Goal: Task Accomplishment & Management: Use online tool/utility

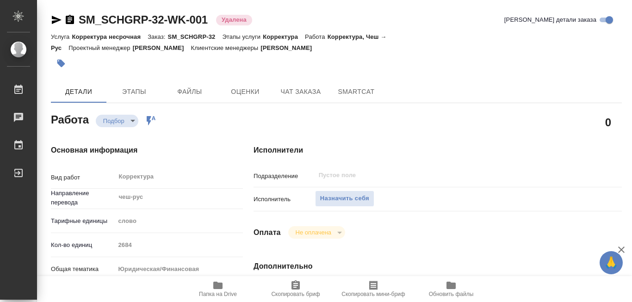
scroll to position [258, 0]
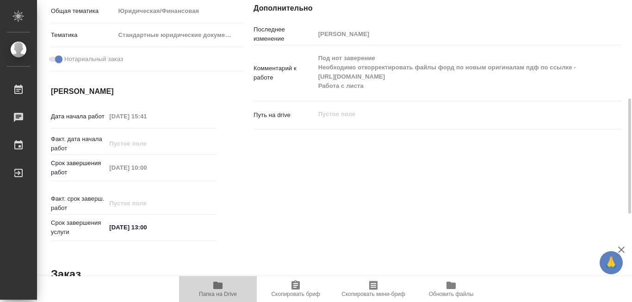
click at [217, 286] on icon "button" at bounding box center [217, 285] width 9 height 7
click at [219, 283] on icon "button" at bounding box center [217, 285] width 9 height 7
click at [216, 285] on icon "button" at bounding box center [217, 285] width 9 height 7
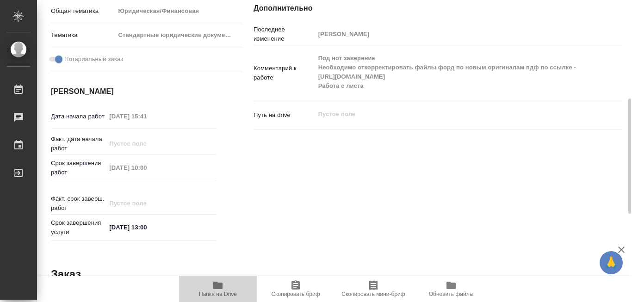
click at [222, 285] on icon "button" at bounding box center [217, 285] width 9 height 7
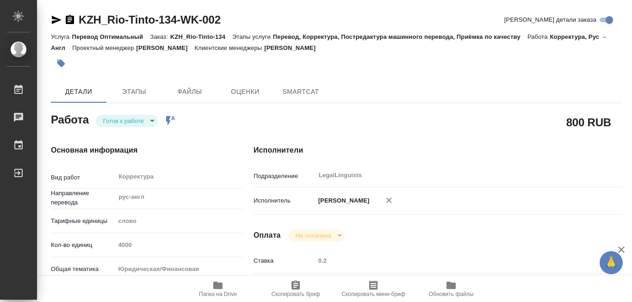
type textarea "x"
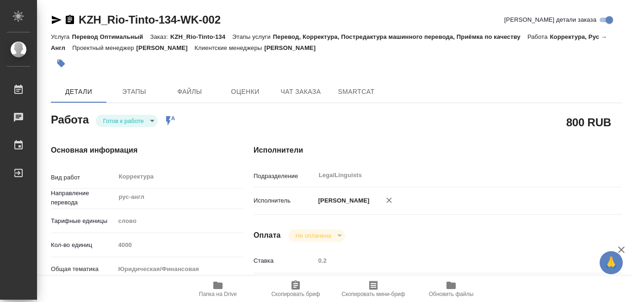
type textarea "x"
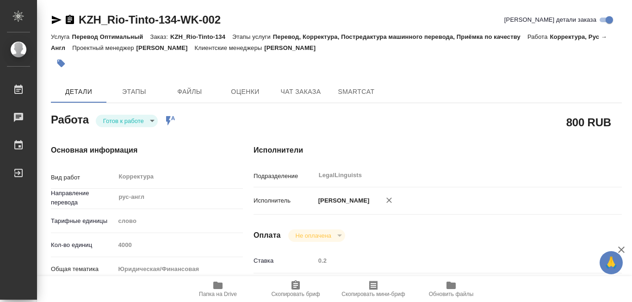
type textarea "x"
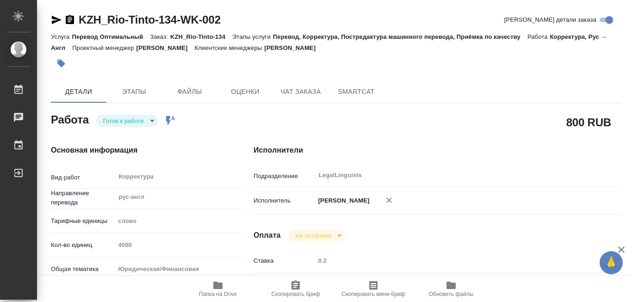
click at [215, 283] on icon "button" at bounding box center [217, 285] width 9 height 7
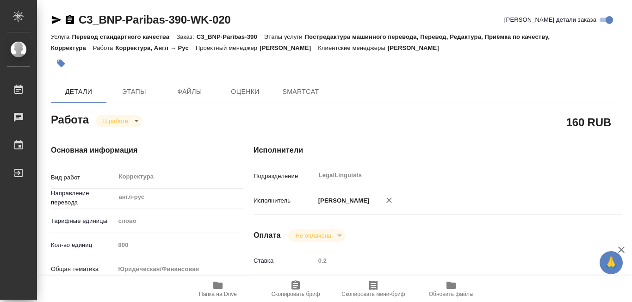
type textarea "x"
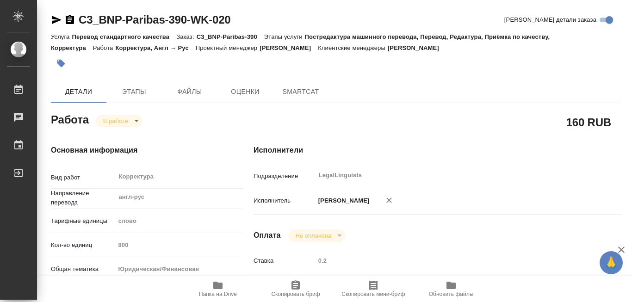
type textarea "x"
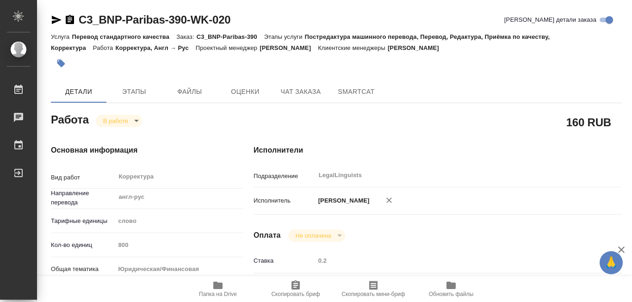
type textarea "x"
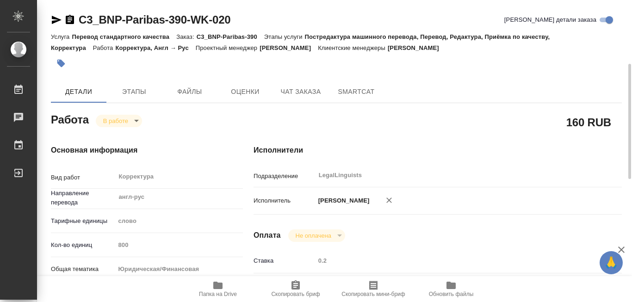
scroll to position [46, 0]
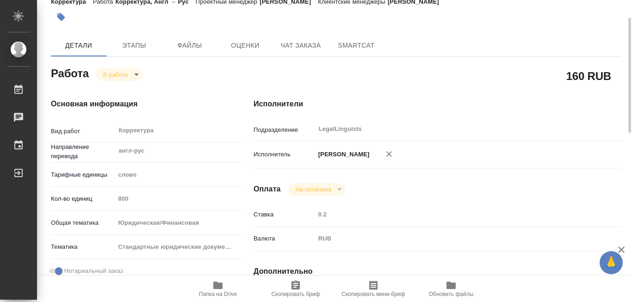
type textarea "x"
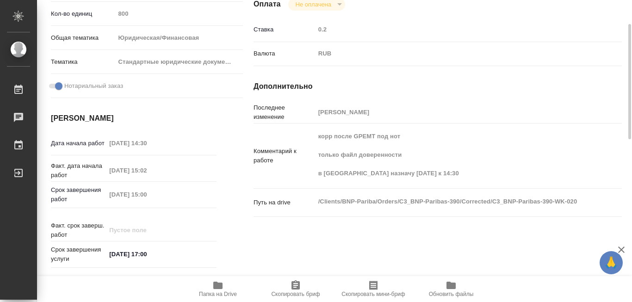
scroll to position [185, 0]
